Goal: Find contact information: Find contact information

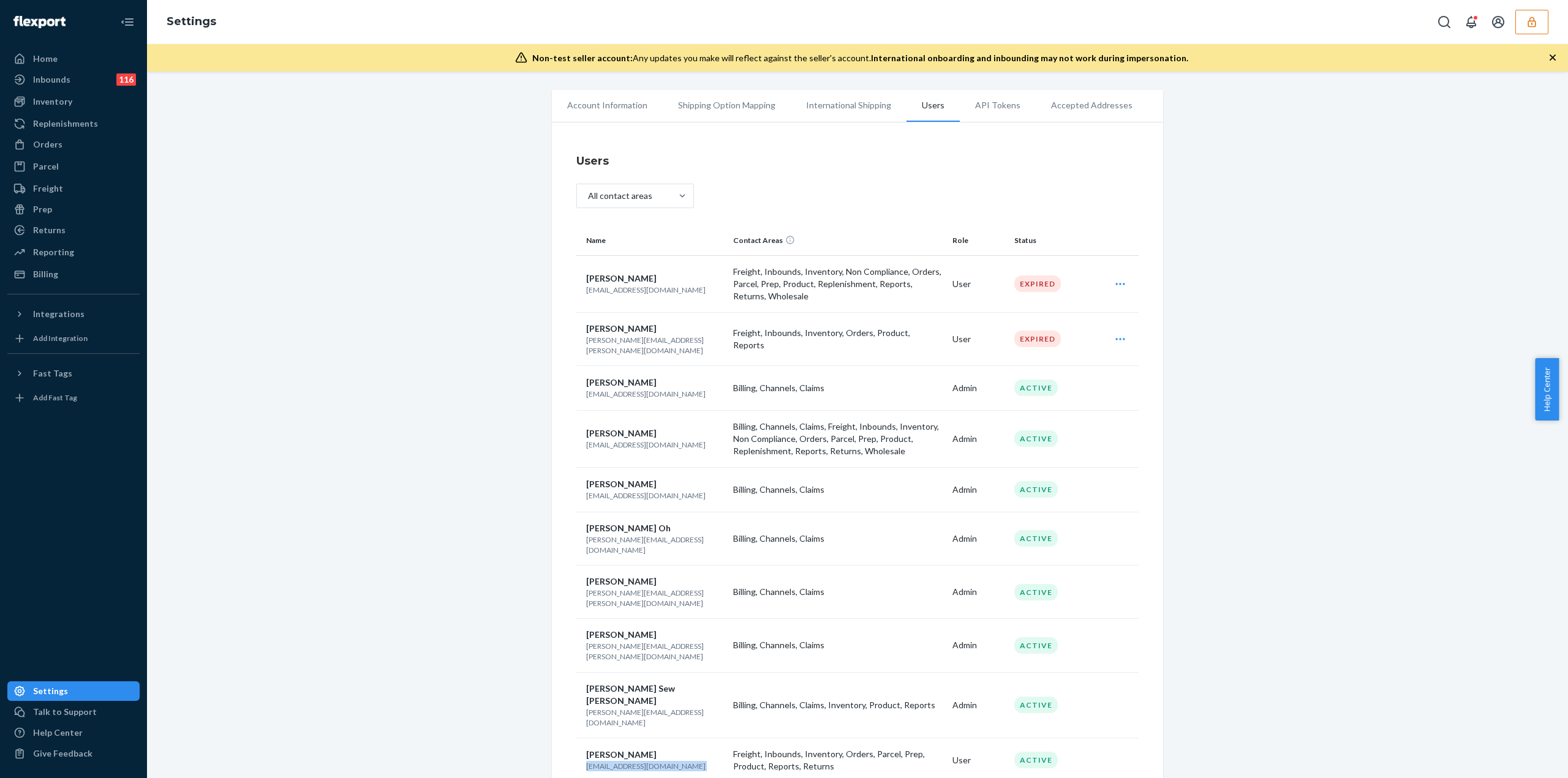
click at [1532, 28] on button "button" at bounding box center [1531, 21] width 33 height 24
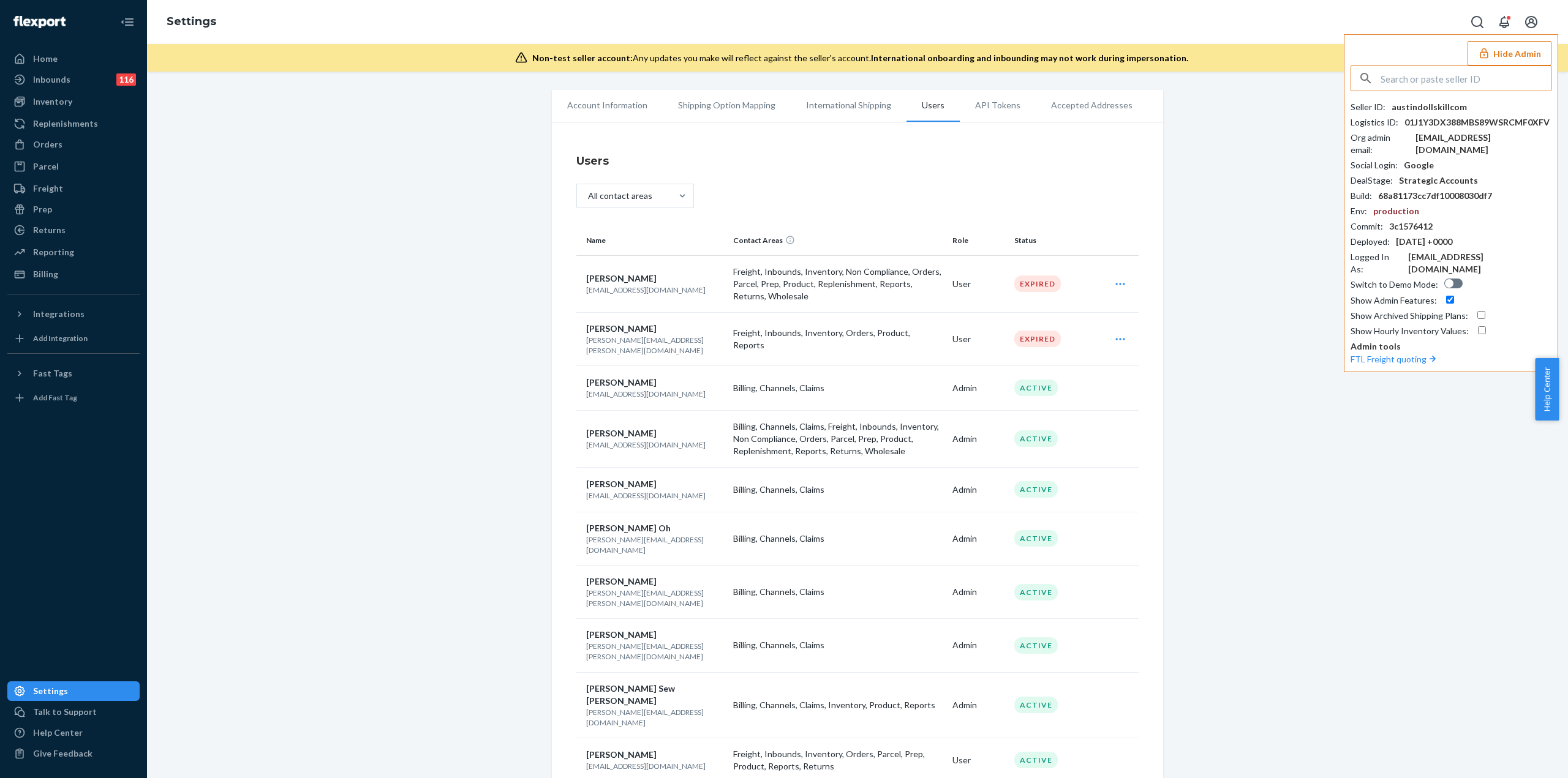
click at [1481, 73] on input "text" at bounding box center [1465, 78] width 170 height 24
type input "luigidemarcoluicainccom"
click at [1445, 110] on span "luigidemarcoluicainccom" at bounding box center [1453, 107] width 182 height 13
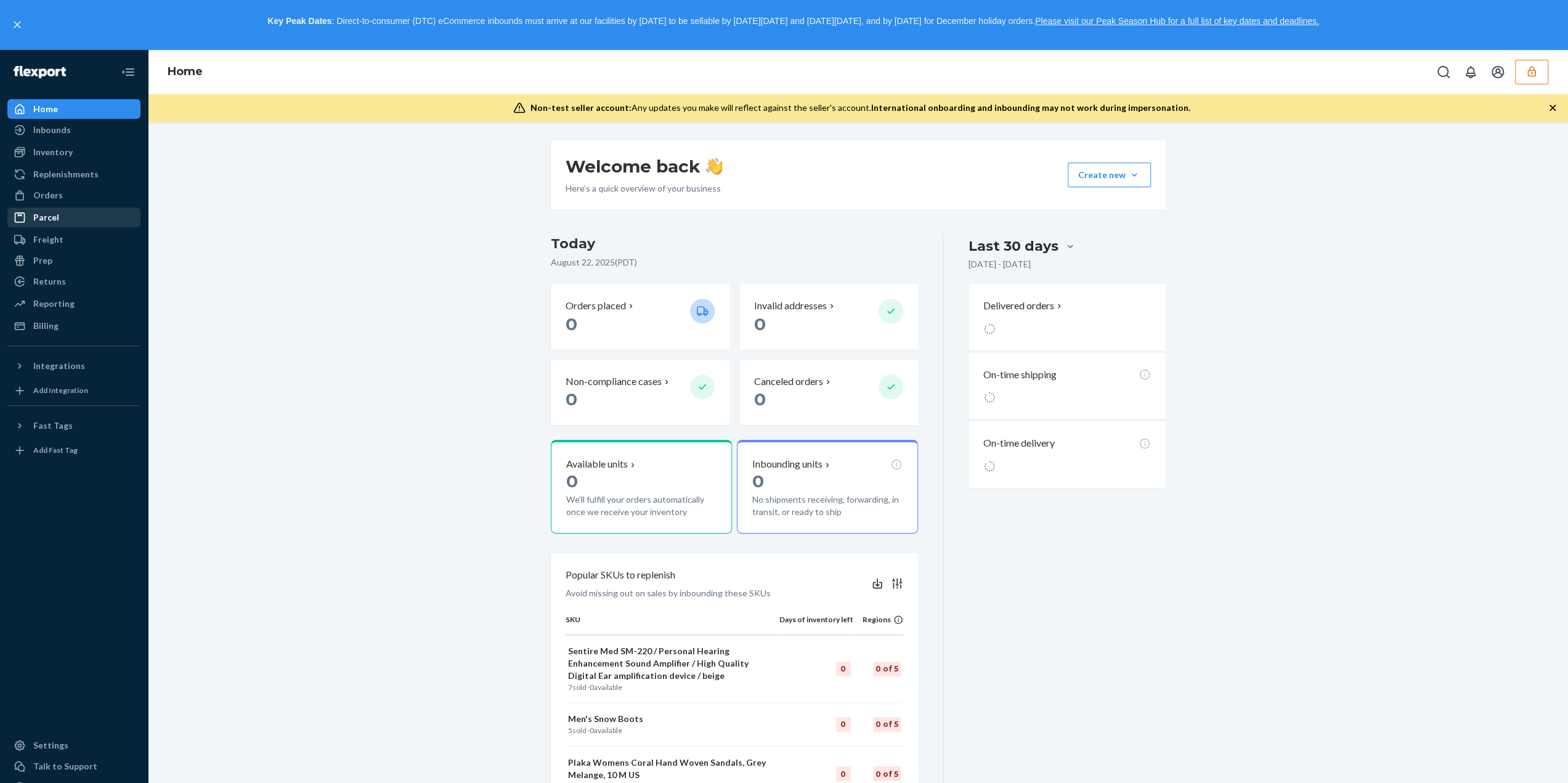
drag, startPoint x: 59, startPoint y: 144, endPoint x: 85, endPoint y: 173, distance: 38.9
click at [59, 144] on div "Inventory" at bounding box center [74, 152] width 131 height 17
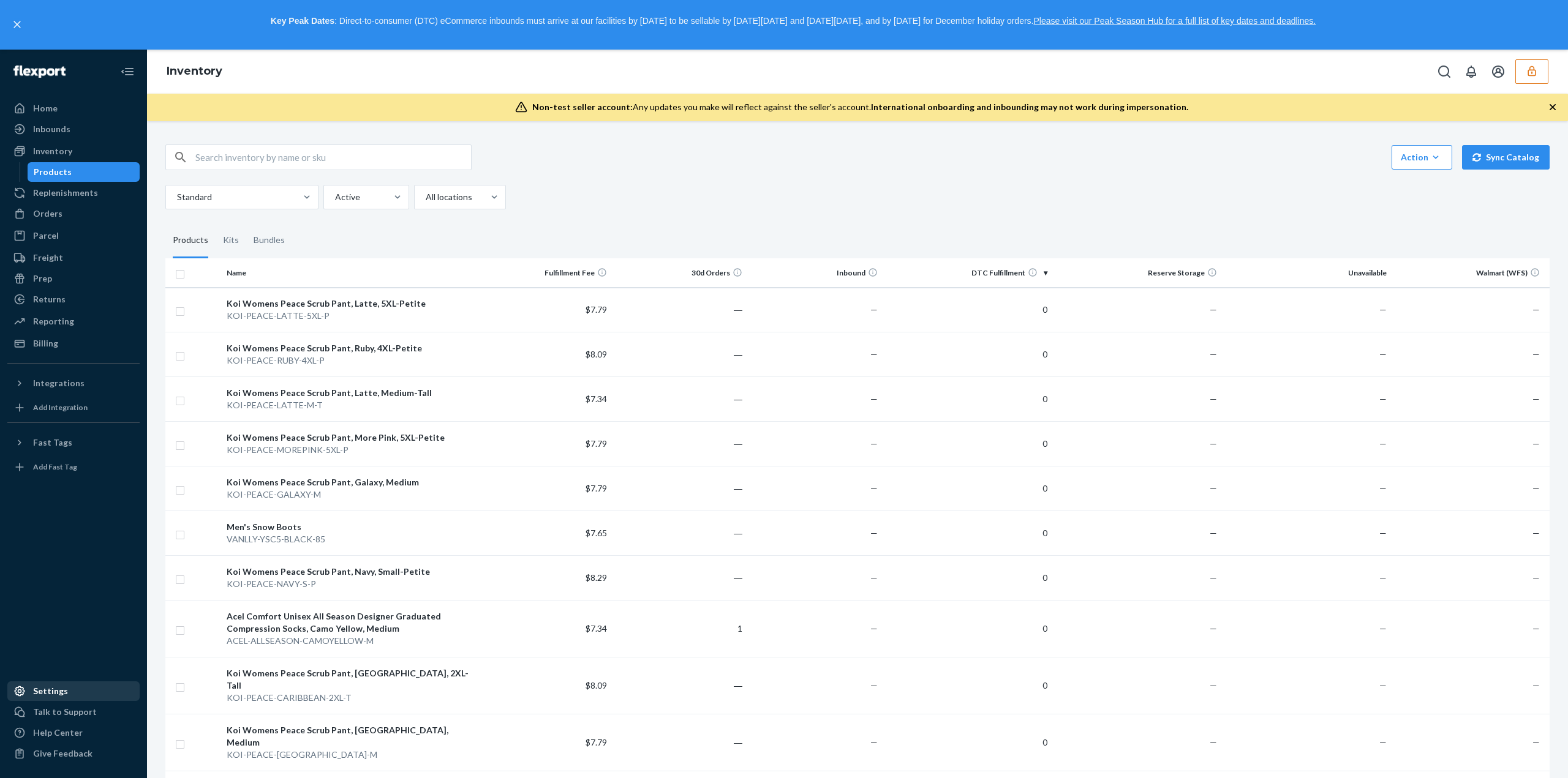
click at [55, 690] on div "Settings" at bounding box center [50, 690] width 35 height 13
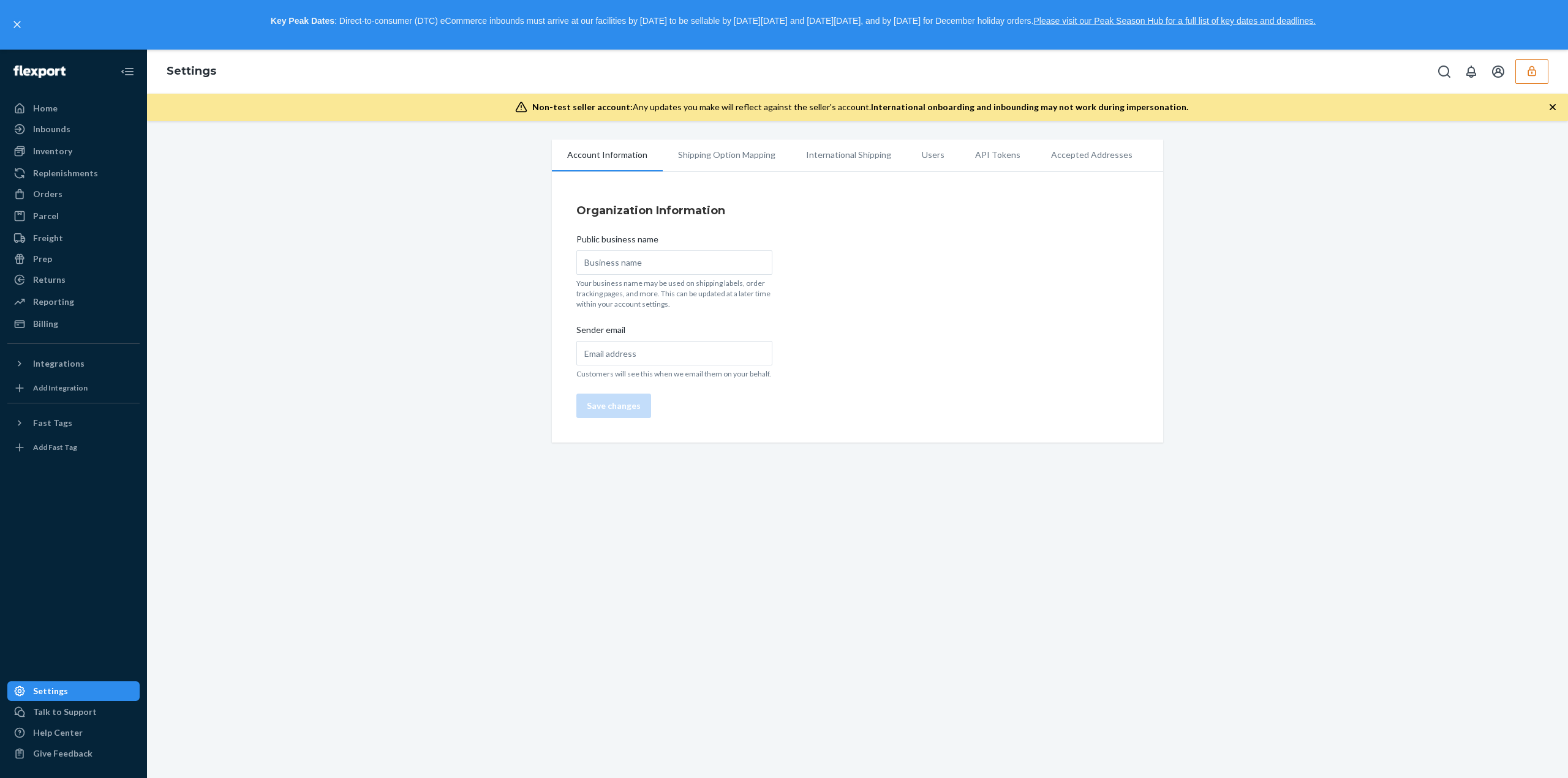
click at [928, 151] on li "Users" at bounding box center [932, 155] width 53 height 31
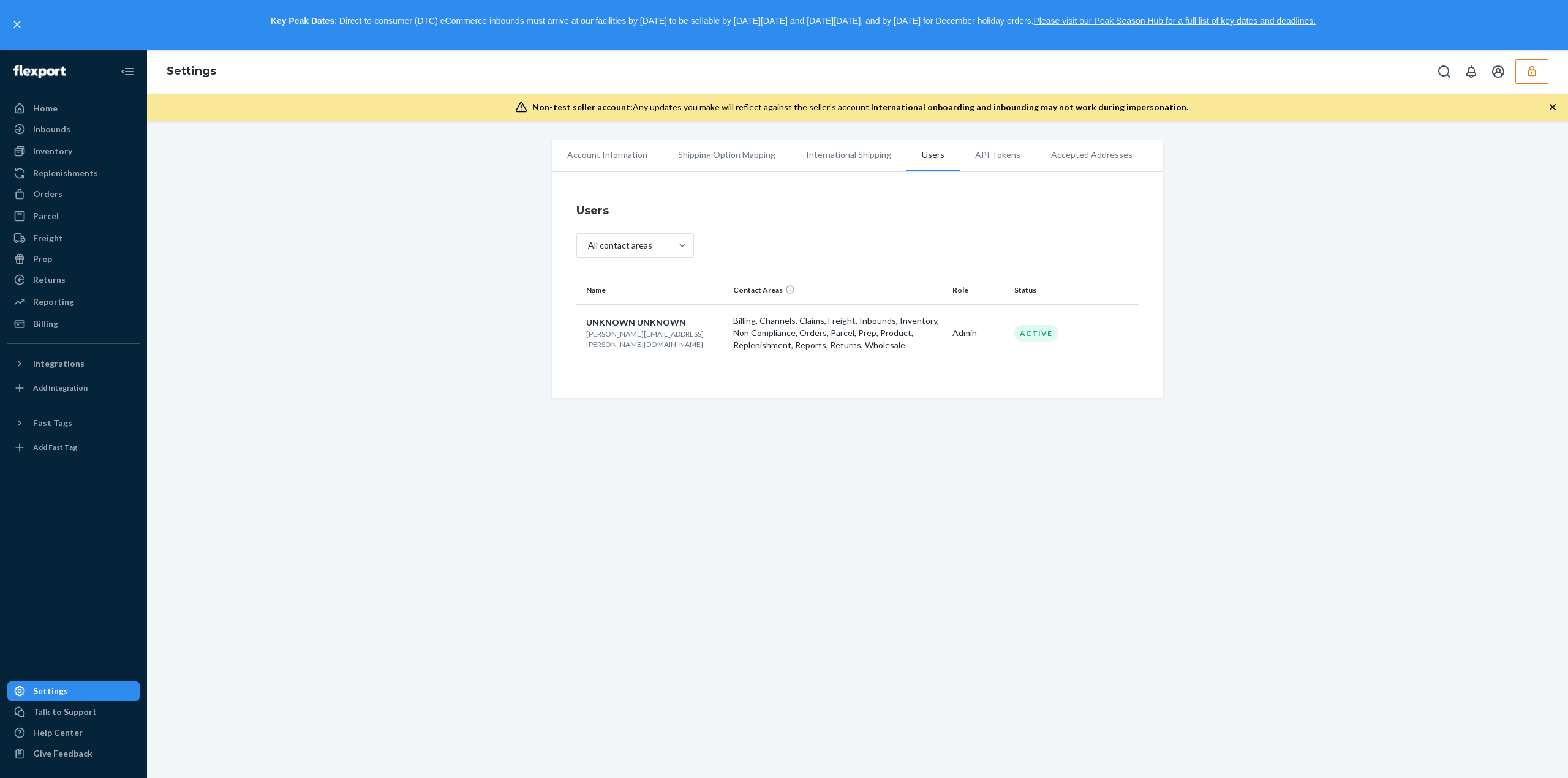
click at [662, 341] on p "[PERSON_NAME][EMAIL_ADDRESS][PERSON_NAME][DOMAIN_NAME]" at bounding box center [654, 339] width 137 height 21
copy p "[PERSON_NAME][EMAIL_ADDRESS][PERSON_NAME][DOMAIN_NAME]"
